Goal: Check status

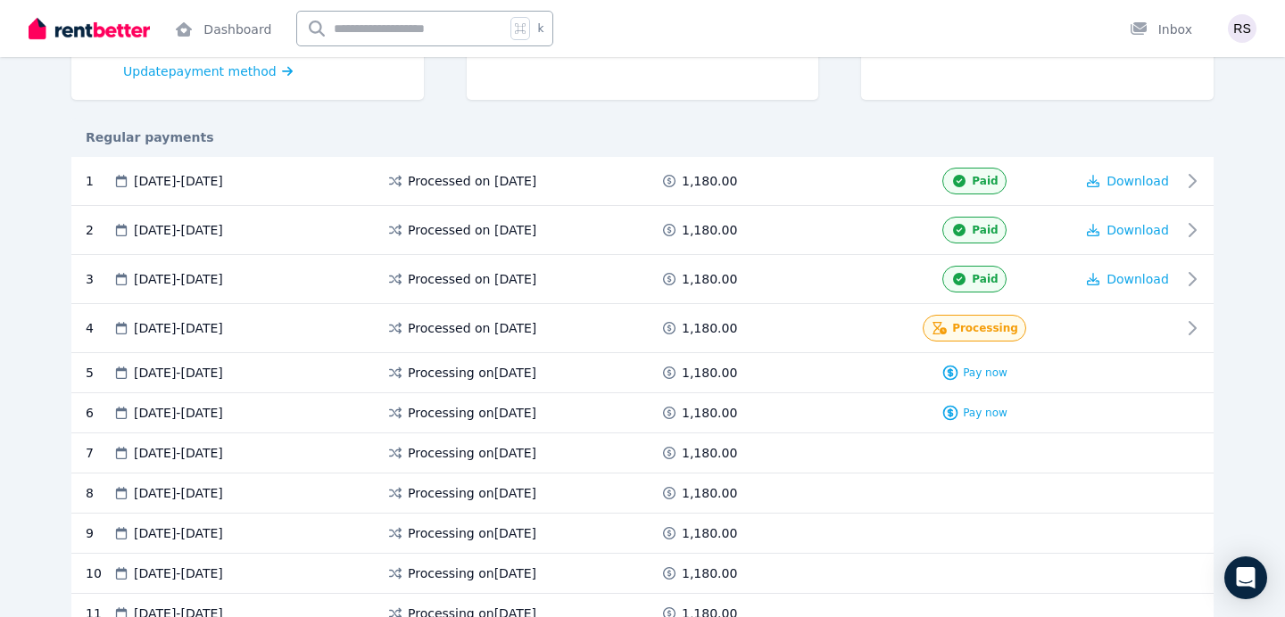
scroll to position [318, 0]
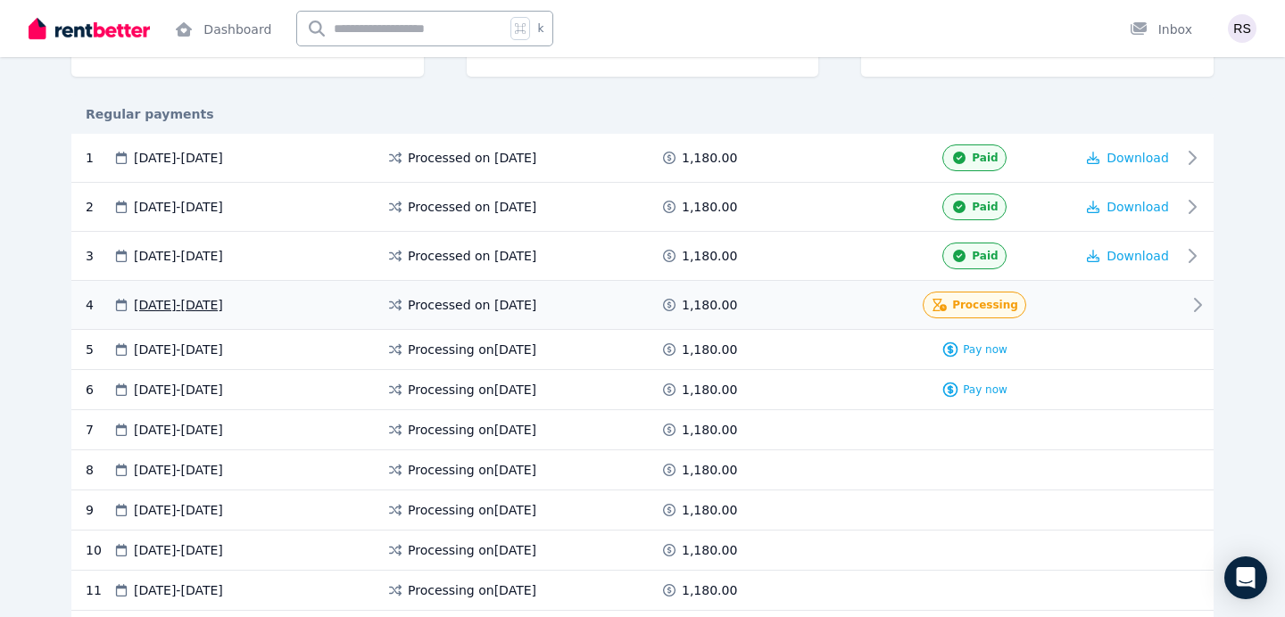
click at [1197, 302] on icon at bounding box center [1198, 305] width 6 height 12
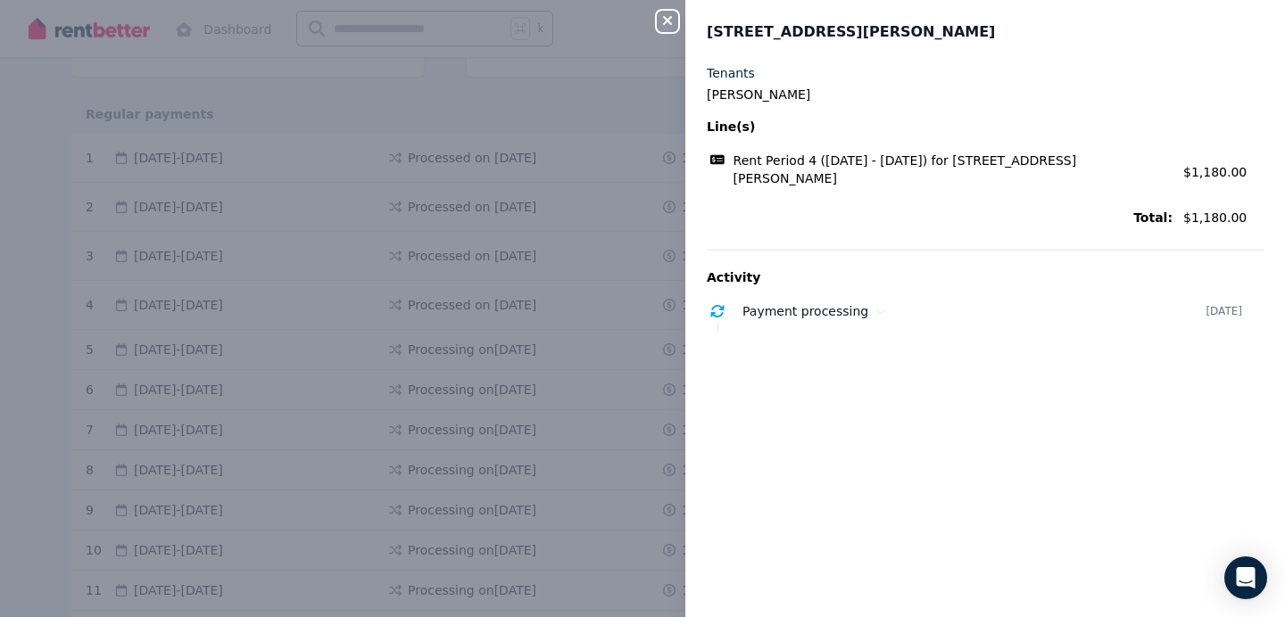
click at [40, 192] on div "Close panel [STREET_ADDRESS][PERSON_NAME] Tenants [PERSON_NAME] Line(s) Rent Pe…" at bounding box center [642, 308] width 1285 height 617
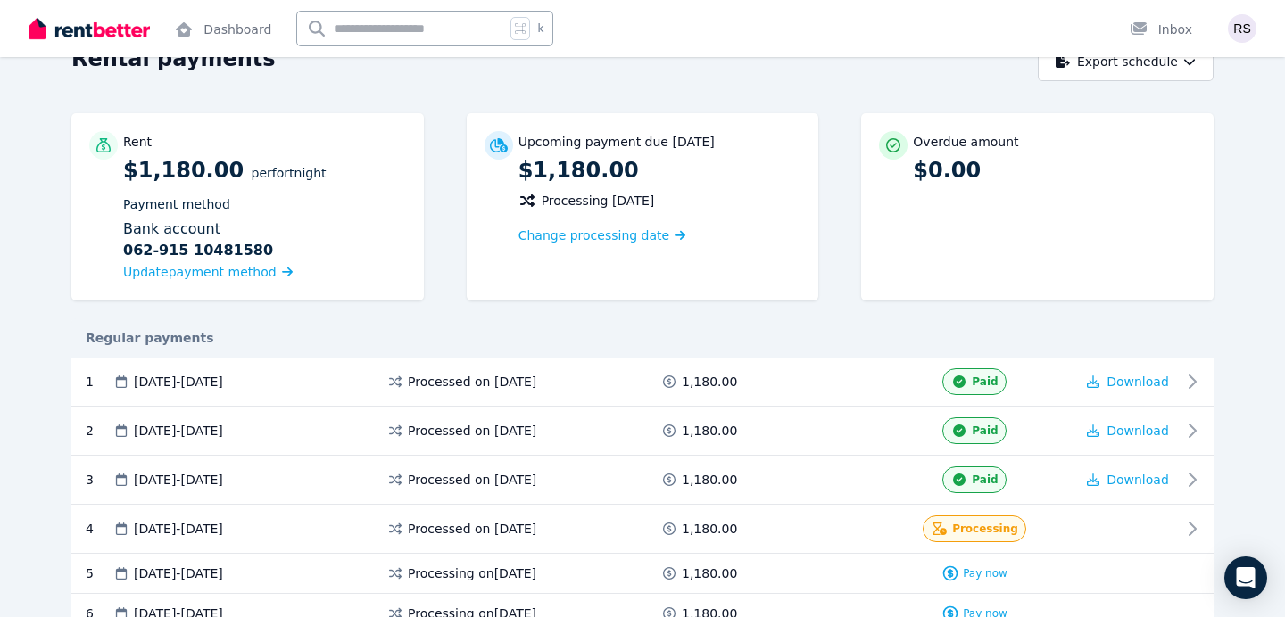
scroll to position [0, 0]
